Goal: Use online tool/utility: Utilize a website feature to perform a specific function

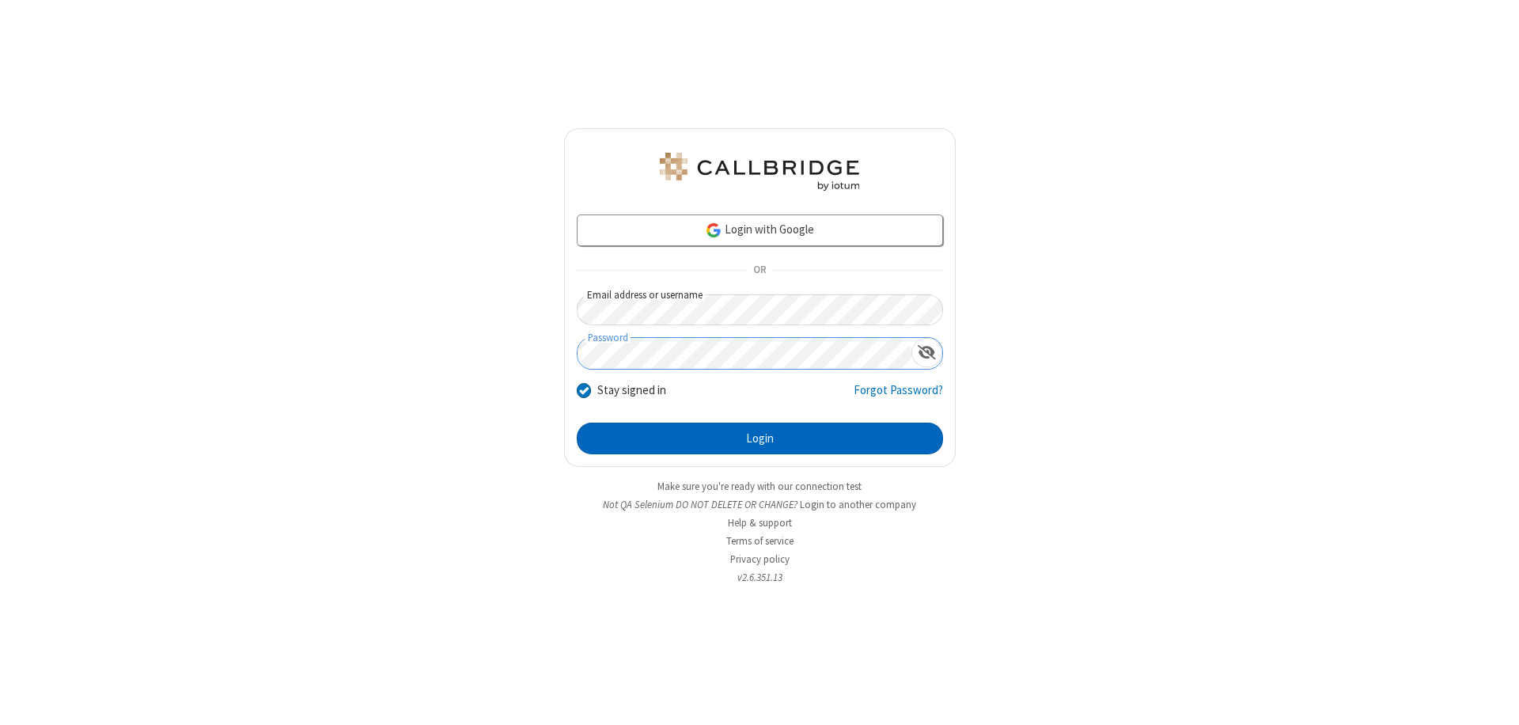
click at [760, 438] on button "Login" at bounding box center [760, 439] width 366 height 32
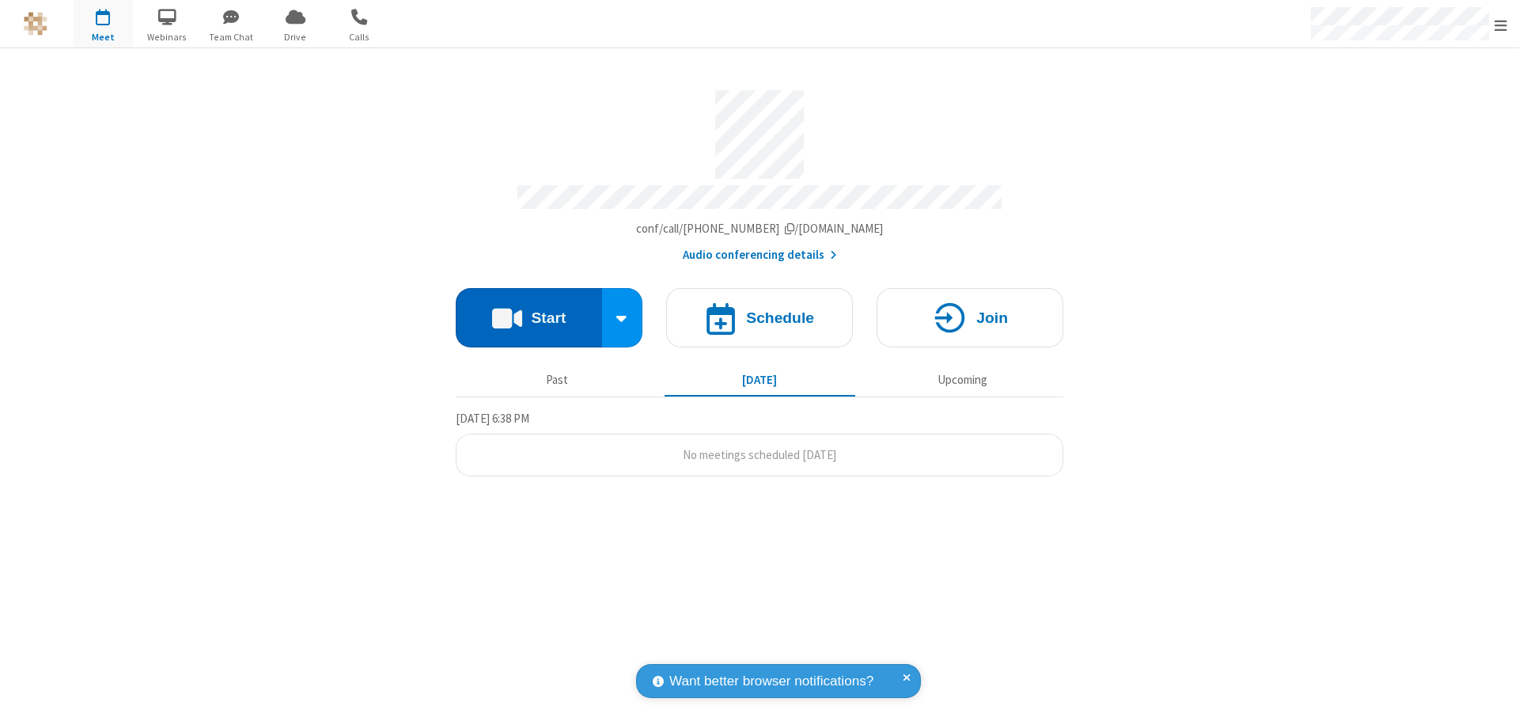
click at [529, 310] on button "Start" at bounding box center [529, 317] width 146 height 59
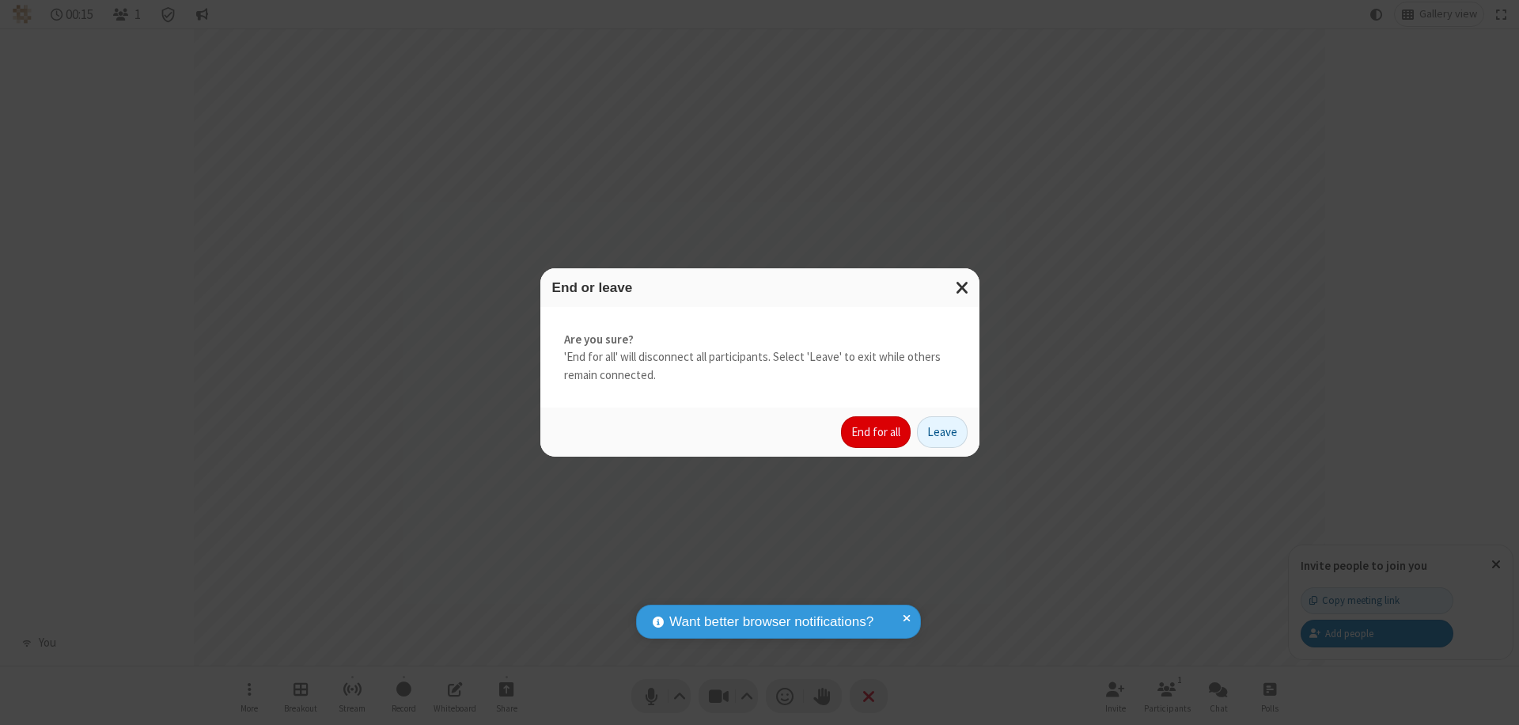
click at [877, 432] on button "End for all" at bounding box center [876, 432] width 70 height 32
